Goal: Task Accomplishment & Management: Use online tool/utility

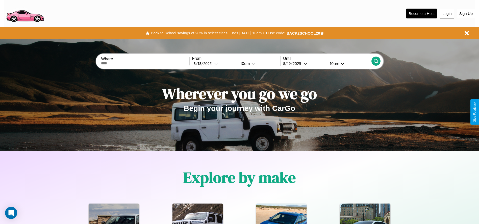
click at [447, 13] on button "Login" at bounding box center [446, 14] width 14 height 10
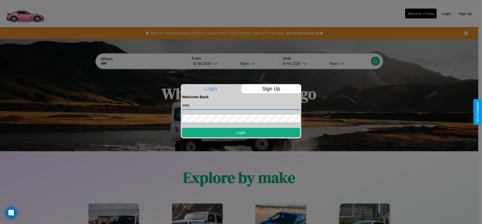
click at [241, 105] on input "text" at bounding box center [241, 105] width 118 height 8
type input "**********"
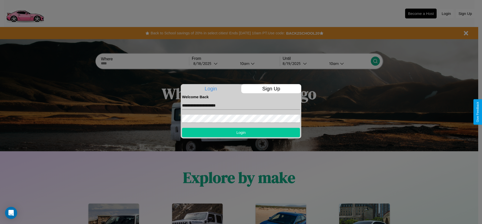
click at [241, 132] on button "Login" at bounding box center [241, 132] width 118 height 9
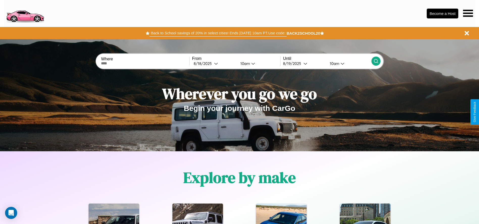
click at [218, 33] on button "Back to School savings of 20% in select cities! Ends [DATE] 10am PT. Use code:" at bounding box center [217, 33] width 137 height 7
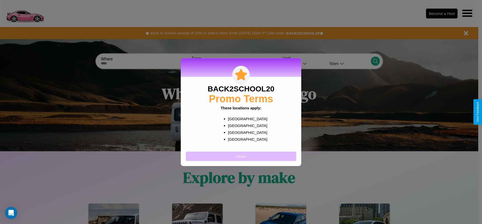
click at [241, 156] on button "Close" at bounding box center [241, 155] width 110 height 9
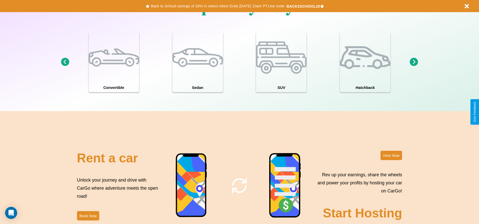
scroll to position [610, 0]
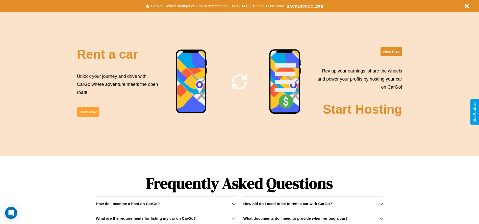
click at [88, 112] on button "Book Now" at bounding box center [88, 111] width 22 height 9
